Goal: Task Accomplishment & Management: Complete application form

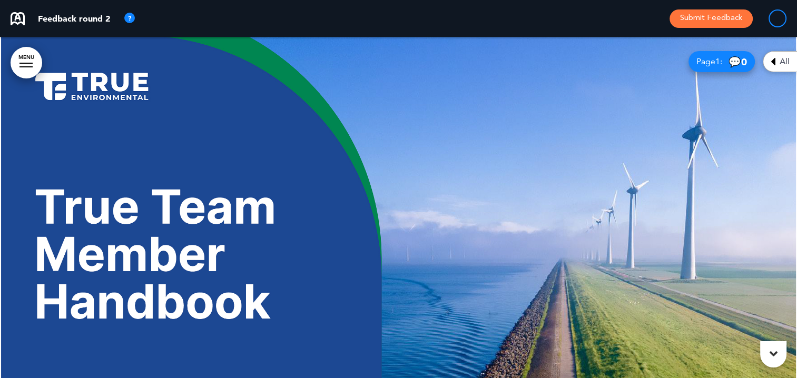
click at [358, 81] on div at bounding box center [398, 226] width 797 height 379
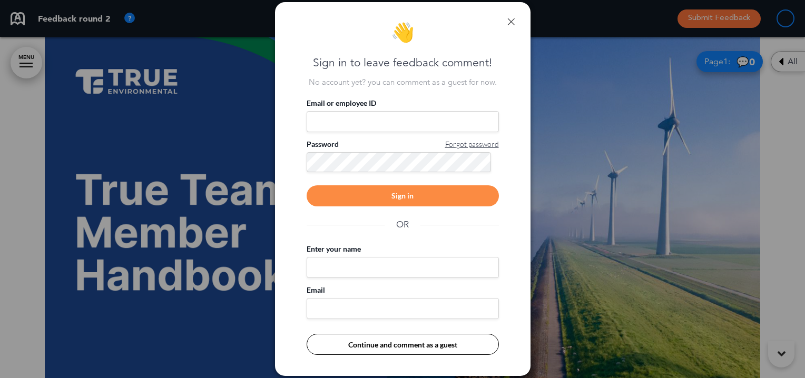
click at [350, 117] on input "Email or employee ID" at bounding box center [403, 121] width 192 height 21
click at [347, 120] on input "Email or employee ID" at bounding box center [403, 121] width 192 height 21
type input "**********"
click at [396, 194] on div "Sign in" at bounding box center [403, 195] width 192 height 21
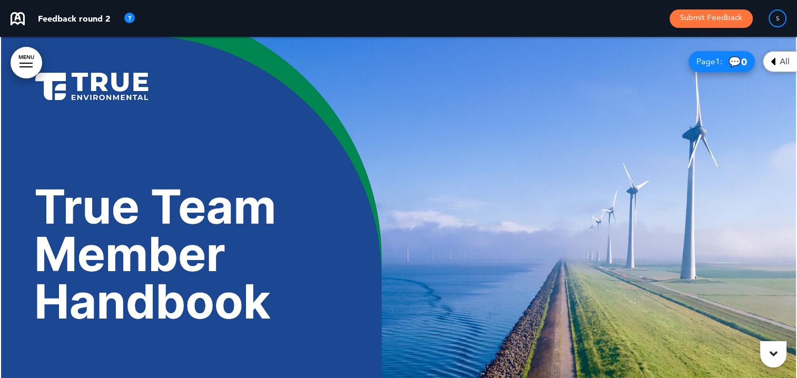
click at [373, 140] on div at bounding box center [398, 226] width 797 height 379
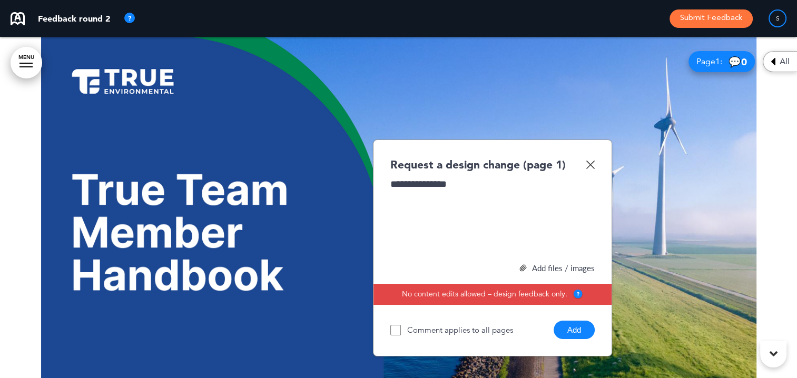
click at [588, 162] on img at bounding box center [590, 164] width 9 height 9
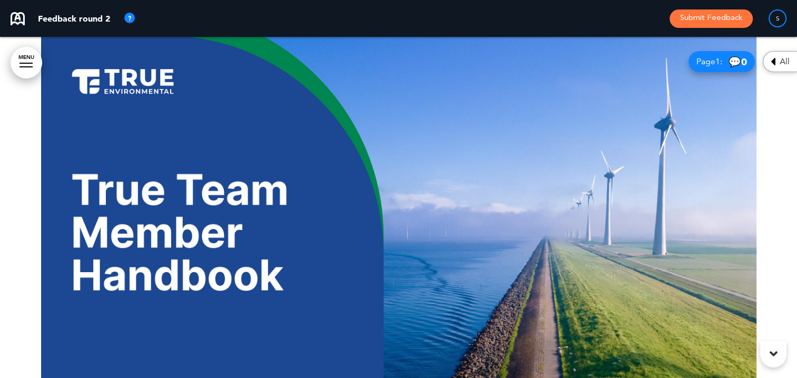
click at [428, 120] on div at bounding box center [398, 207] width 797 height 341
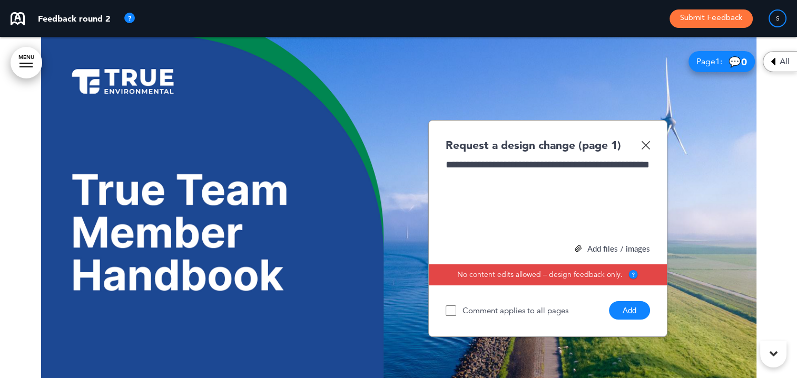
click at [627, 310] on button "Add" at bounding box center [629, 310] width 41 height 18
